Goal: Information Seeking & Learning: Learn about a topic

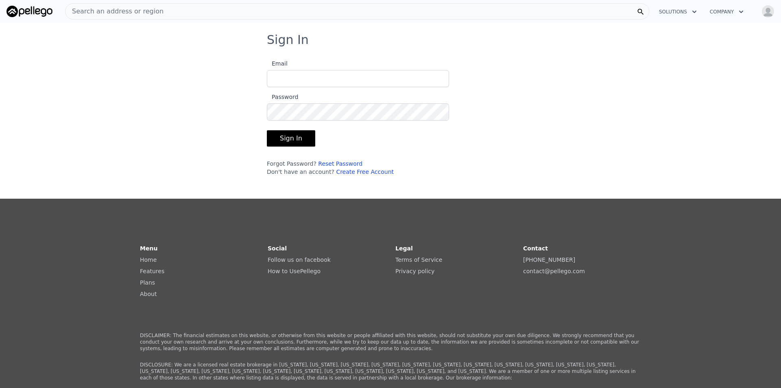
type input "[EMAIL_ADDRESS][DOMAIN_NAME]"
click at [289, 135] on button "Sign In" at bounding box center [291, 138] width 48 height 16
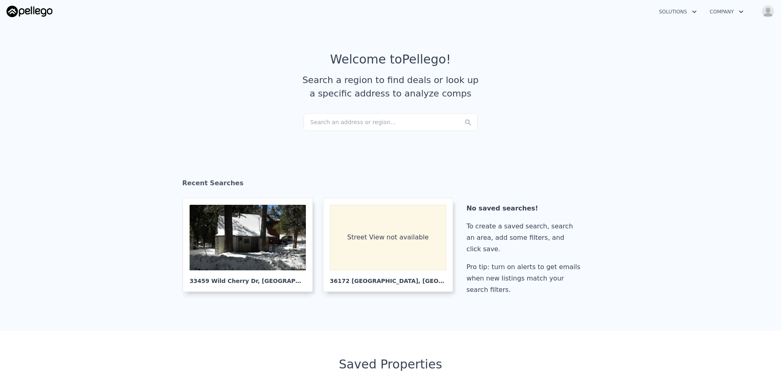
click at [379, 122] on div "Search an address or region..." at bounding box center [391, 122] width 174 height 18
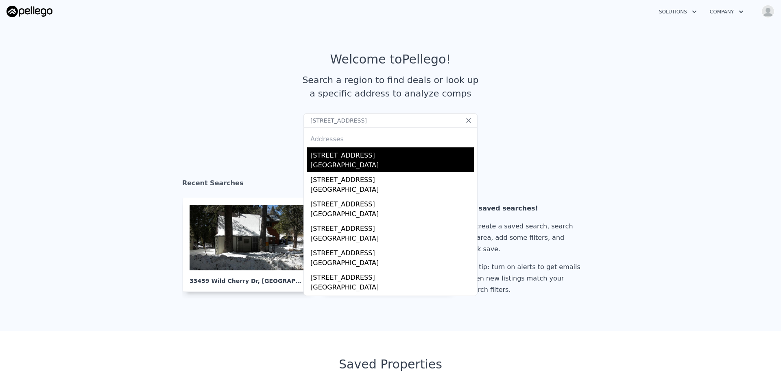
type input "[STREET_ADDRESS]"
click at [362, 157] on div "[STREET_ADDRESS]" at bounding box center [392, 153] width 164 height 13
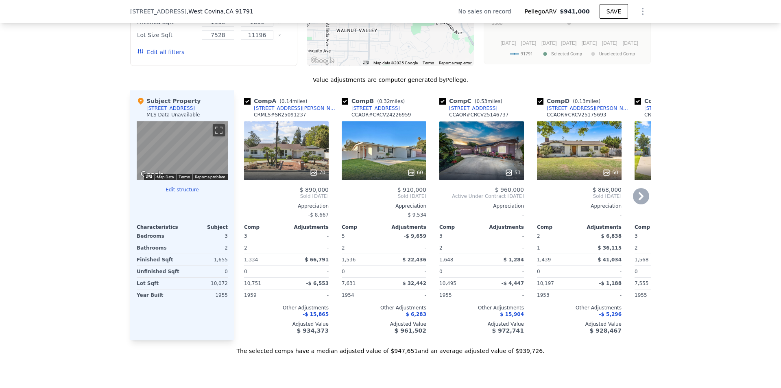
scroll to position [730, 0]
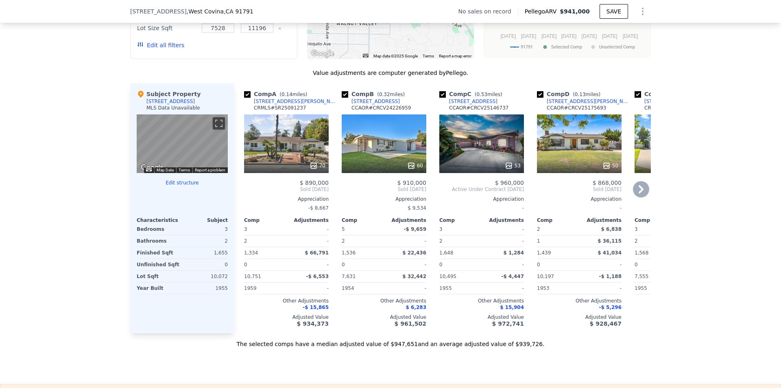
click at [504, 155] on div "53" at bounding box center [481, 143] width 85 height 59
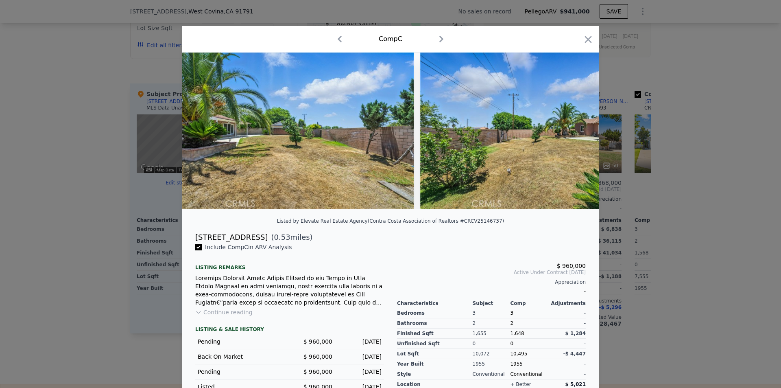
scroll to position [0, 12201]
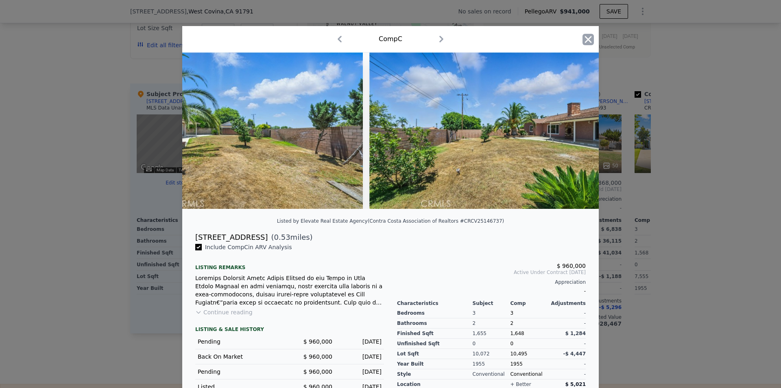
click at [583, 35] on icon "button" at bounding box center [588, 39] width 11 height 11
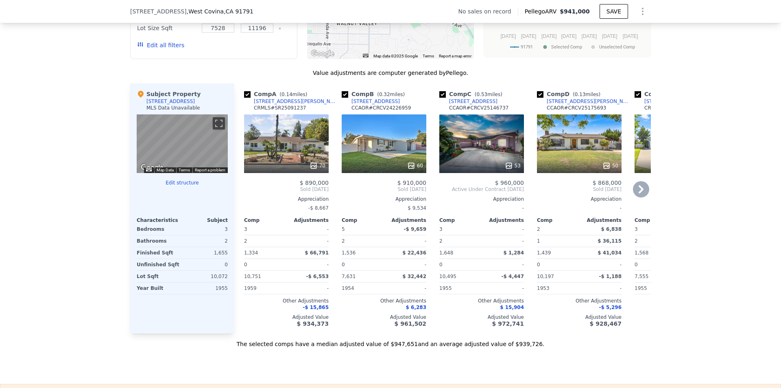
drag, startPoint x: 493, startPoint y: 105, endPoint x: 483, endPoint y: 108, distance: 10.1
click at [483, 108] on div "Comp C ( 0.53 miles) [STREET_ADDRESS] CCAOR # CRCV25146737" at bounding box center [481, 102] width 85 height 24
copy div "[STREET_ADDRESS]"
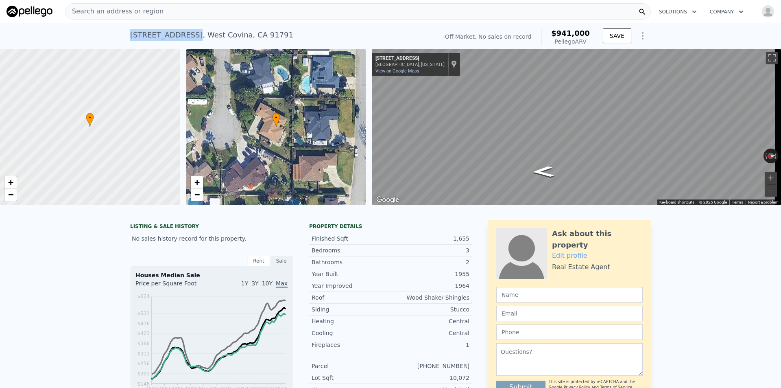
drag, startPoint x: 125, startPoint y: 33, endPoint x: 188, endPoint y: 39, distance: 63.4
click at [188, 39] on div "[STREET_ADDRESS] No sales on record (~ARV $941k ) Off Market. No sales on recor…" at bounding box center [390, 36] width 781 height 26
copy div "[STREET_ADDRESS]"
